Goal: Check status

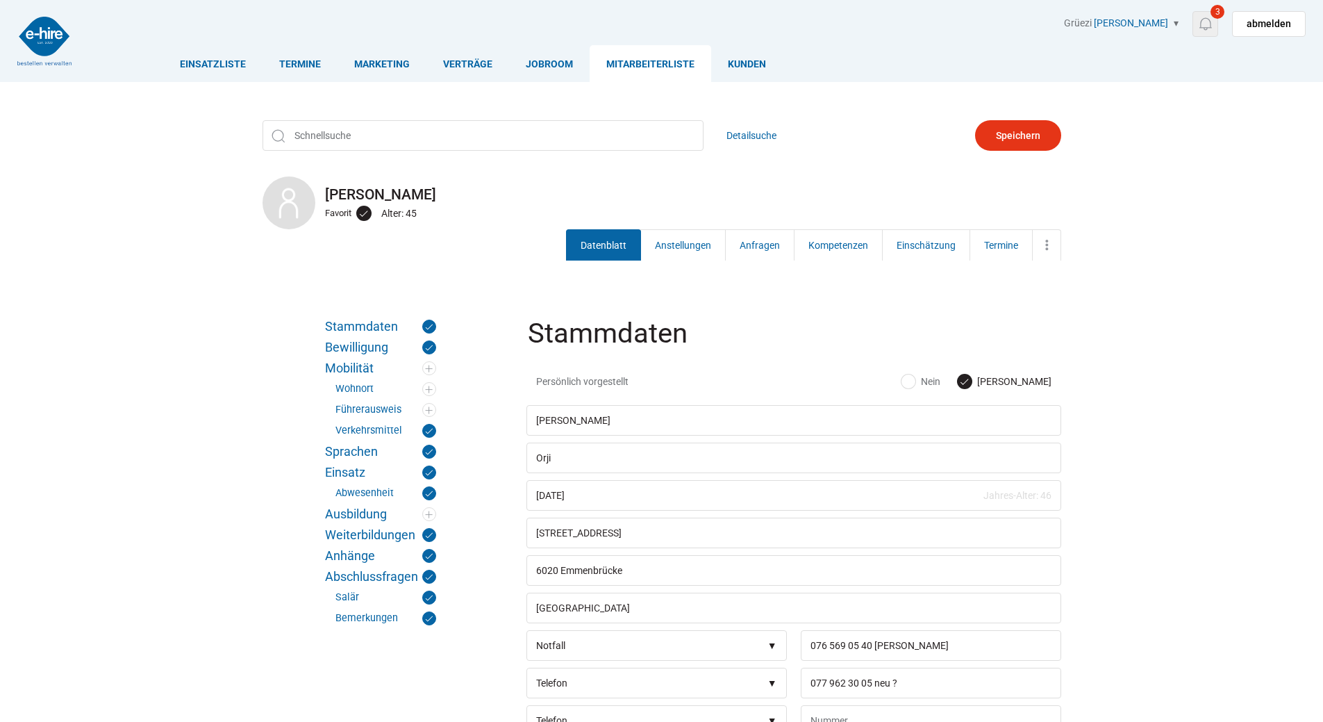
click at [1214, 24] on img at bounding box center [1205, 23] width 17 height 17
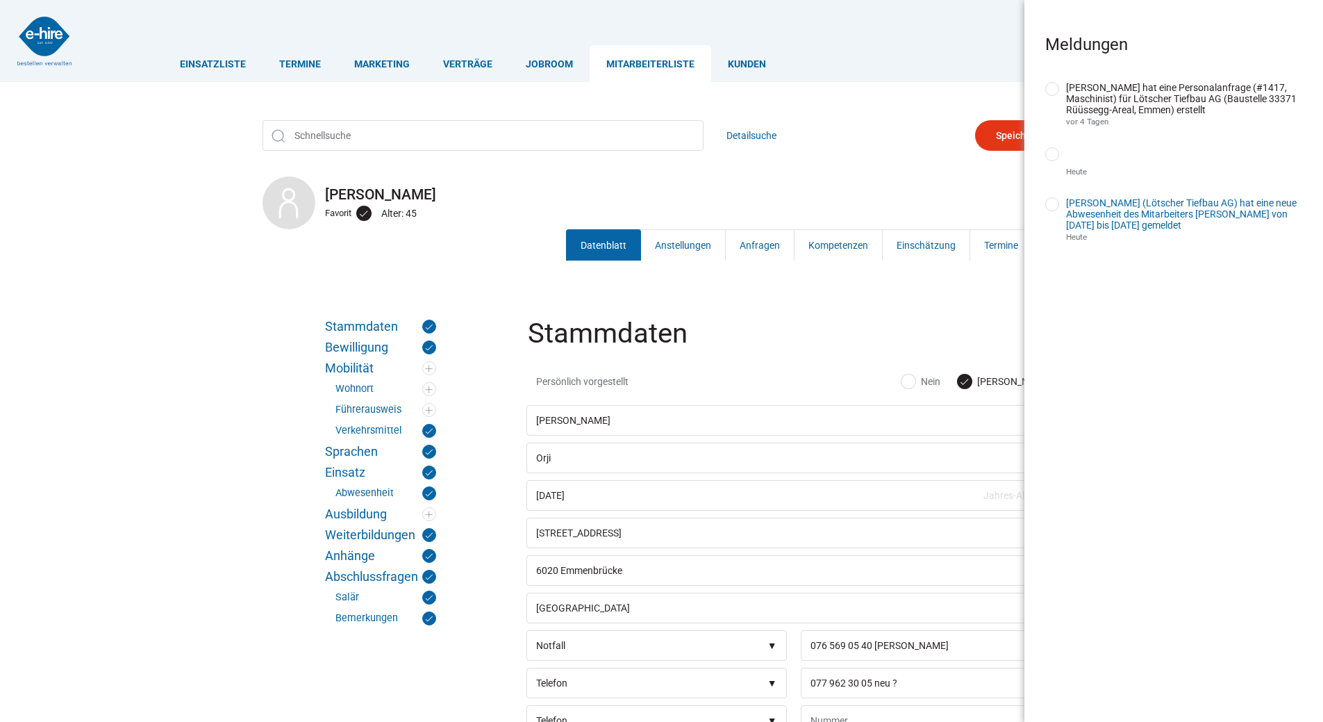
click at [1184, 215] on link "[PERSON_NAME] (Lötscher Tiefbau AG) hat eine neue Abwesenheit des Mitarbeiters …" at bounding box center [1181, 213] width 231 height 33
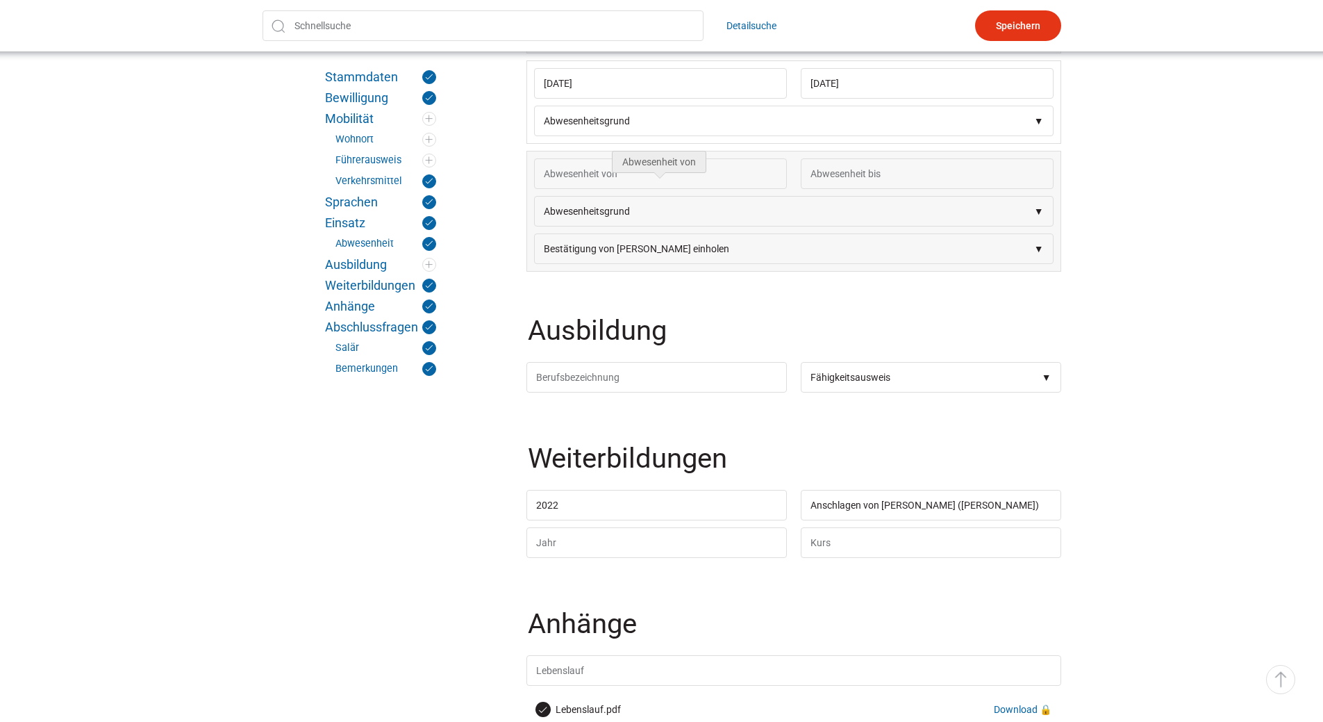
scroll to position [2153, 0]
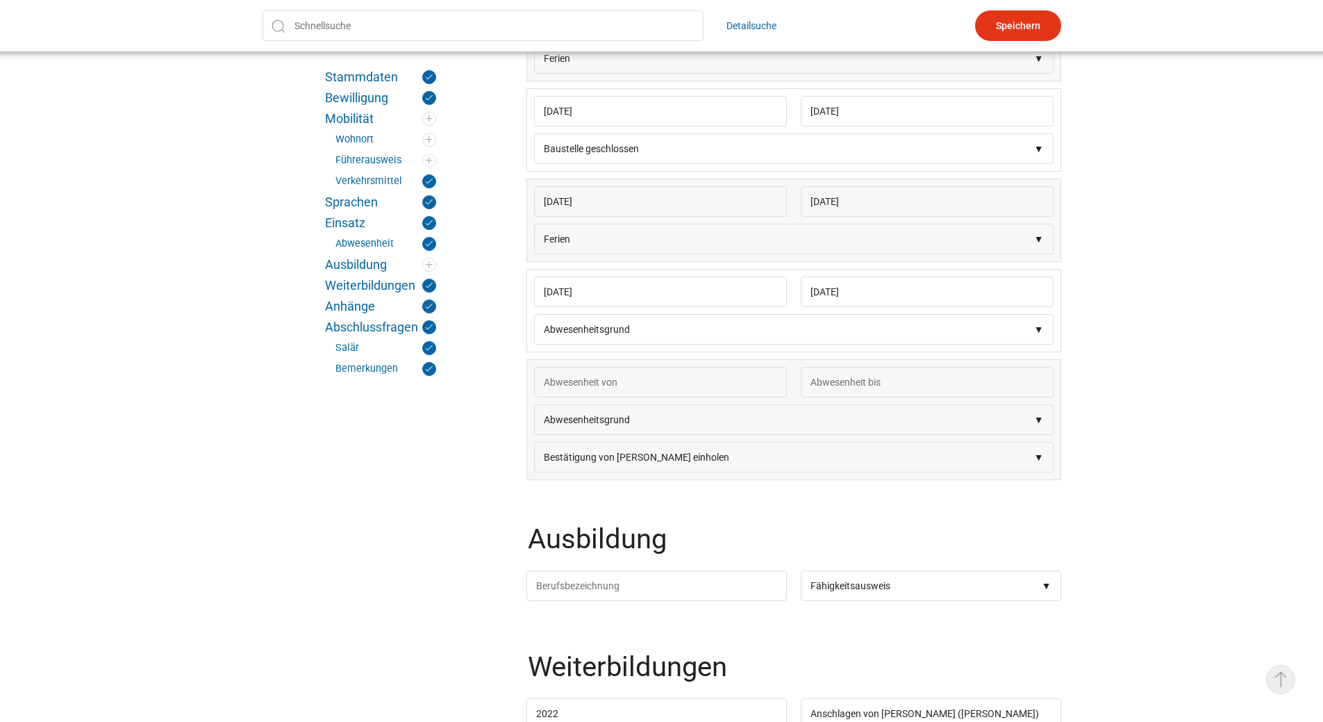
click at [1276, 685] on link "▵ Nach oben" at bounding box center [1280, 679] width 29 height 29
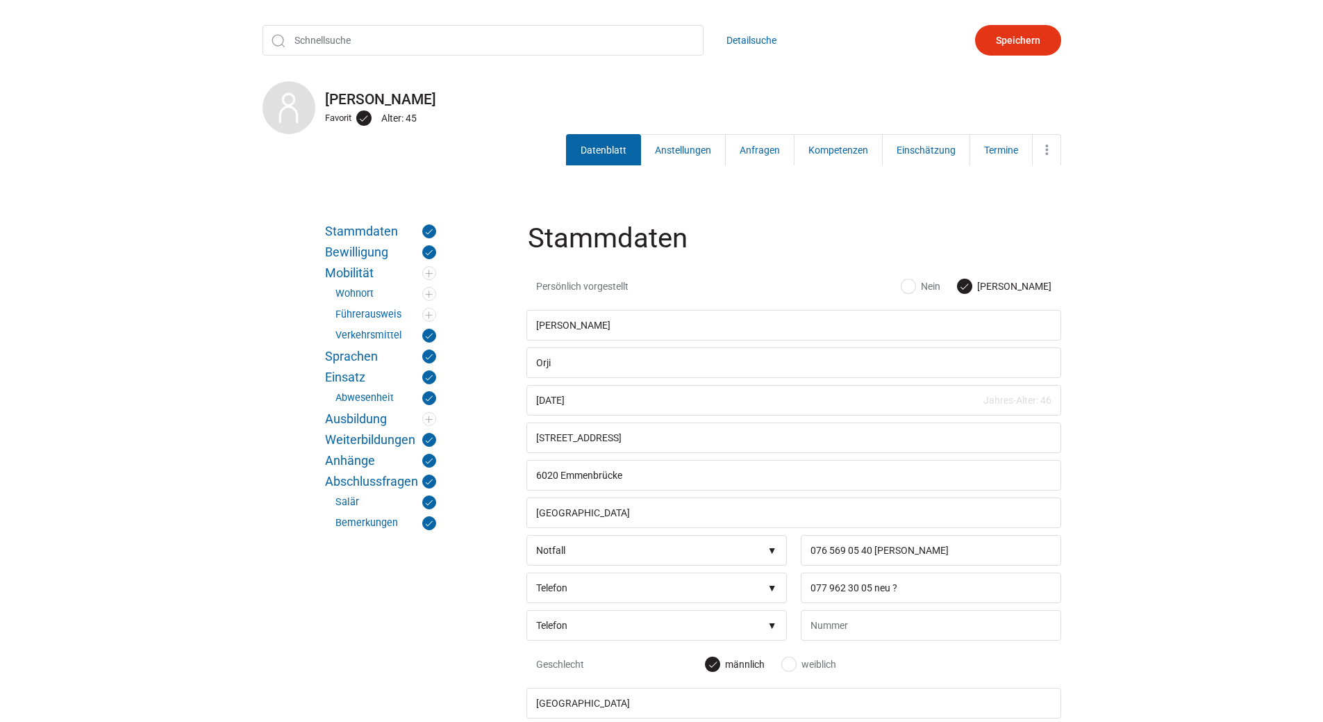
scroll to position [0, 0]
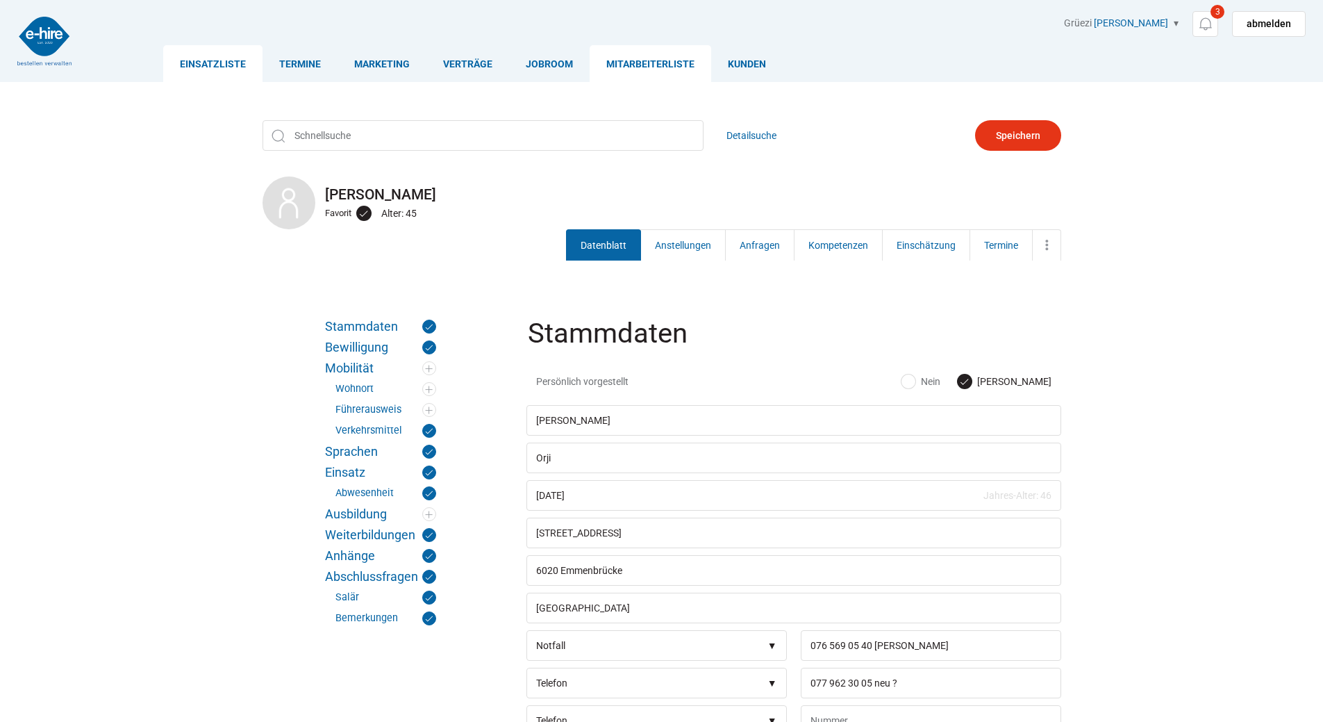
click at [184, 65] on link "Einsatzliste" at bounding box center [212, 63] width 99 height 37
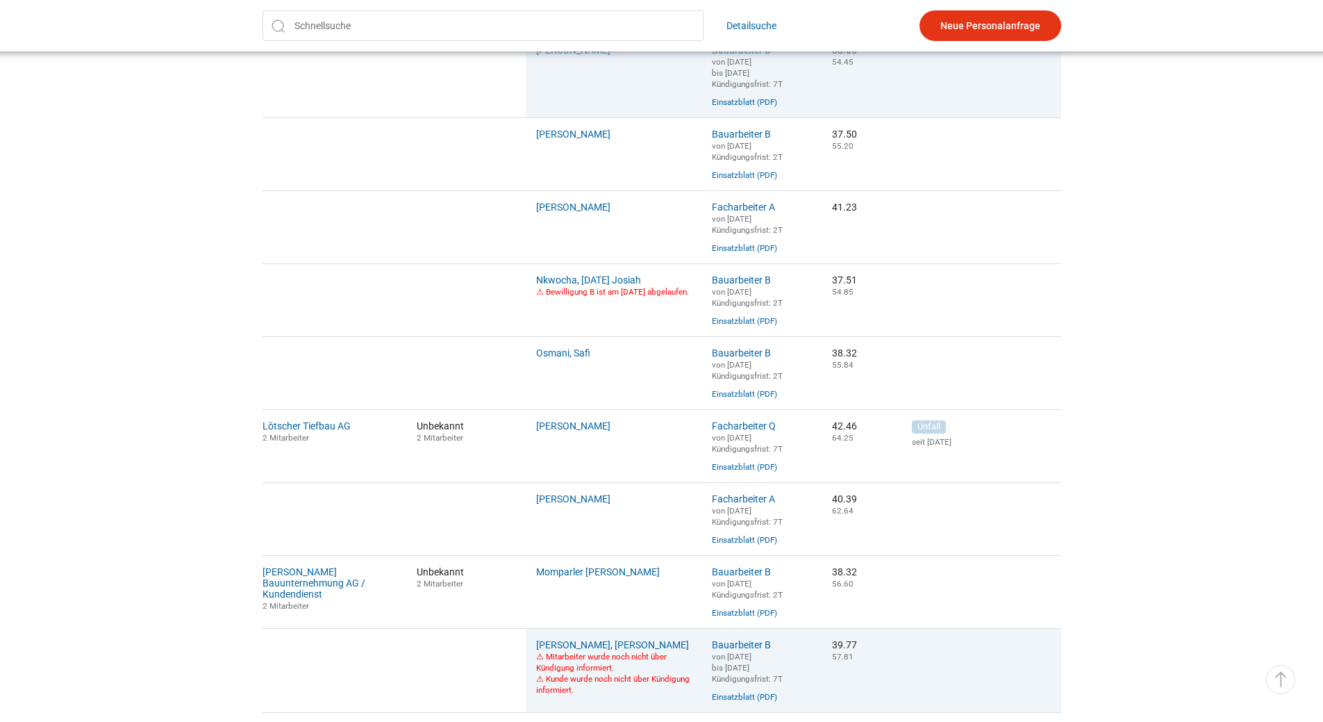
scroll to position [833, 0]
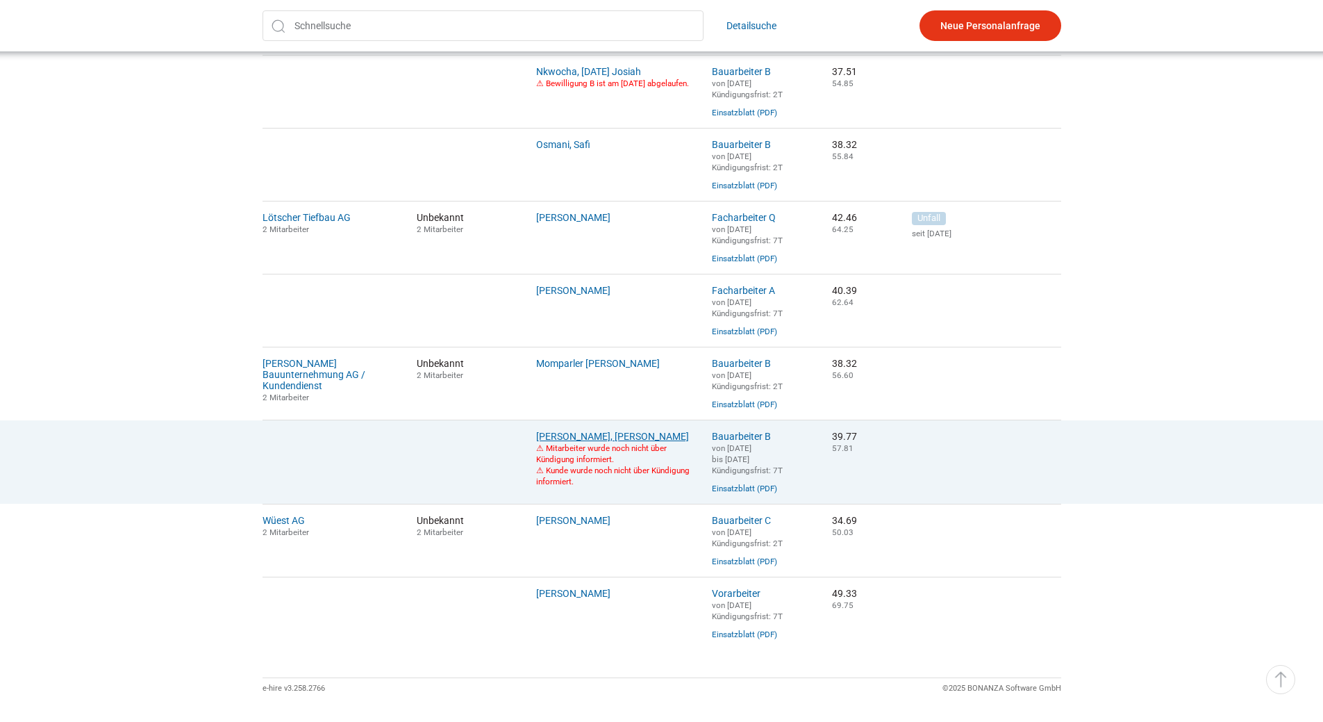
click at [588, 442] on link "Pereira Faustino, Fernando Manuel" at bounding box center [612, 436] width 153 height 11
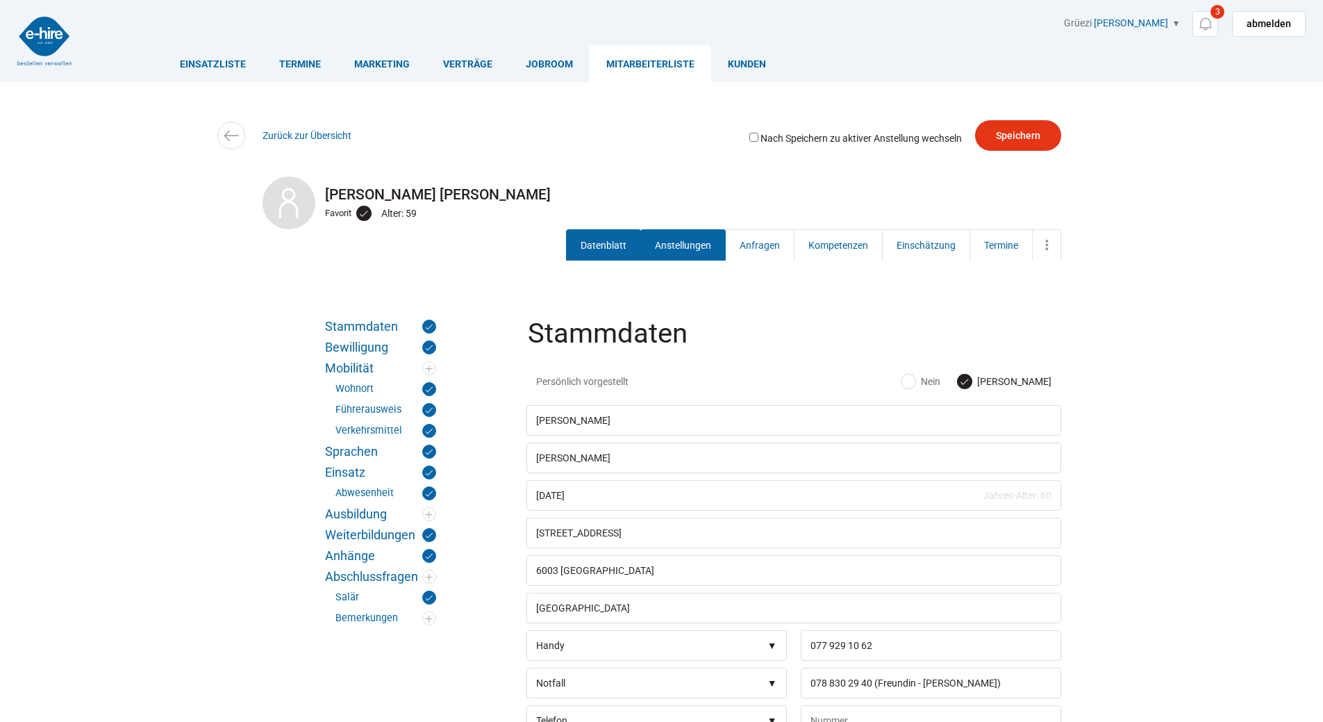
click at [683, 237] on link "Anstellungen" at bounding box center [682, 244] width 85 height 31
